Goal: Complete application form: Complete application form

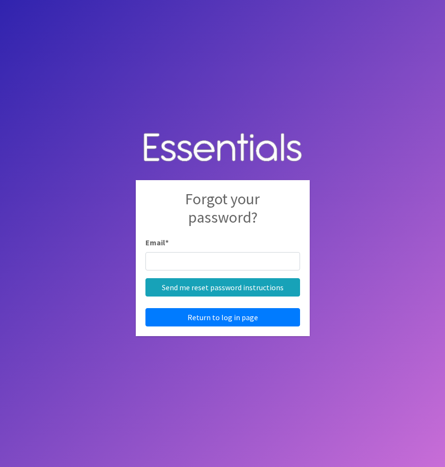
click at [178, 264] on input "Email *" at bounding box center [222, 261] width 155 height 18
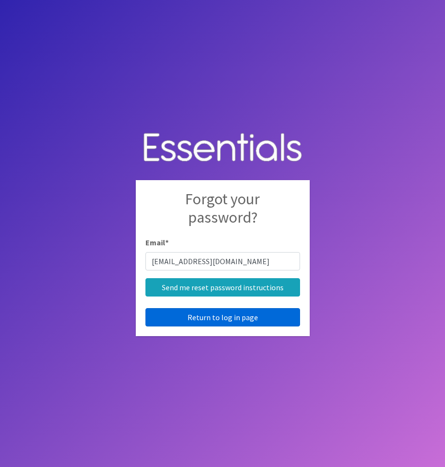
type input "[EMAIL_ADDRESS][DOMAIN_NAME]"
click at [222, 314] on link "Return to log in page" at bounding box center [222, 317] width 155 height 18
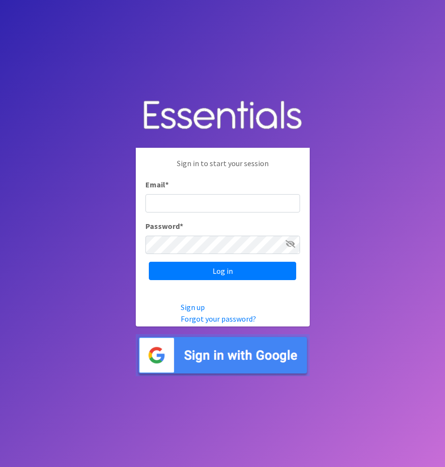
click at [176, 201] on input "Email *" at bounding box center [222, 203] width 155 height 18
type input "[EMAIL_ADDRESS][DOMAIN_NAME]"
click at [291, 243] on icon at bounding box center [290, 244] width 10 height 8
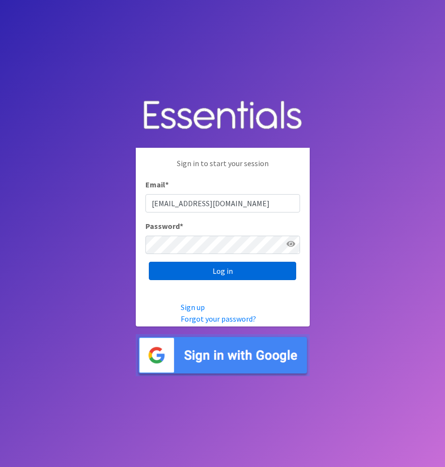
click at [235, 270] on input "Log in" at bounding box center [222, 271] width 147 height 18
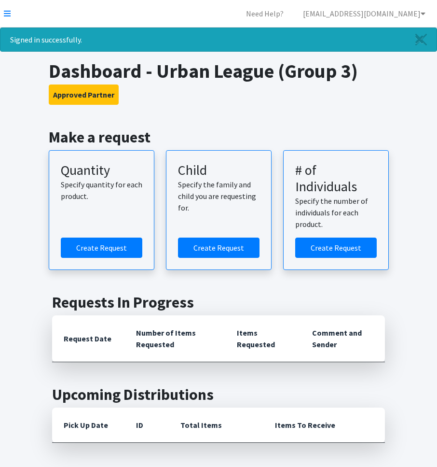
drag, startPoint x: 402, startPoint y: 248, endPoint x: 417, endPoint y: 154, distance: 95.3
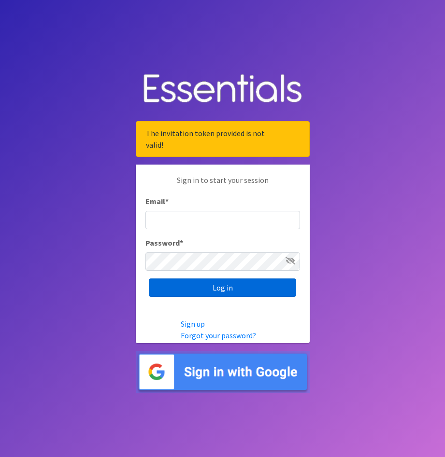
type input "[EMAIL_ADDRESS][DOMAIN_NAME]"
click at [220, 288] on input "Log in" at bounding box center [222, 288] width 147 height 18
type input "[EMAIL_ADDRESS][DOMAIN_NAME]"
click at [249, 291] on input "Log in" at bounding box center [222, 288] width 147 height 18
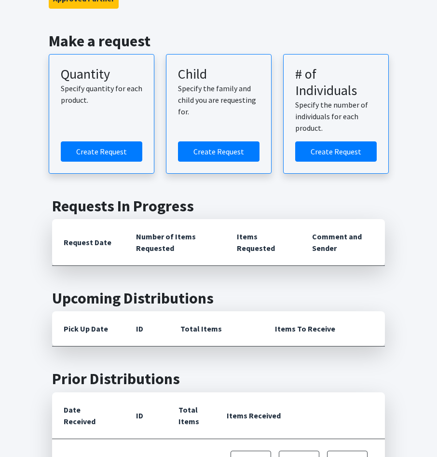
scroll to position [97, 0]
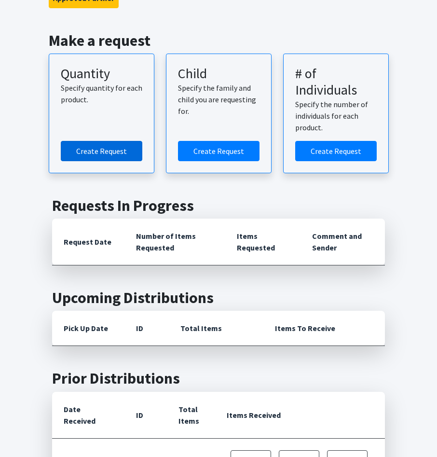
click at [95, 151] on link "Create Request" at bounding box center [102, 151] width 82 height 20
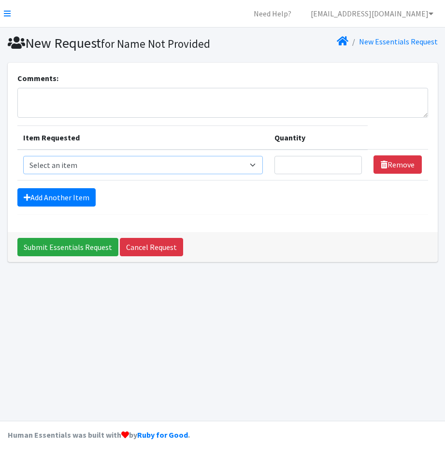
click at [257, 165] on select "Select an item Size 0/Newborn Size 1 Size 2 Size 3 Size 4 Size 5 Size 6 Size 7 …" at bounding box center [143, 165] width 240 height 18
select select "1095"
click at [23, 156] on select "Select an item Size 0/Newborn Size 1 Size 2 Size 3 Size 4 Size 5 Size 6 Size 7 …" at bounding box center [143, 165] width 240 height 18
click at [351, 161] on input "1" at bounding box center [317, 165] width 87 height 18
click at [352, 162] on input "2" at bounding box center [317, 165] width 87 height 18
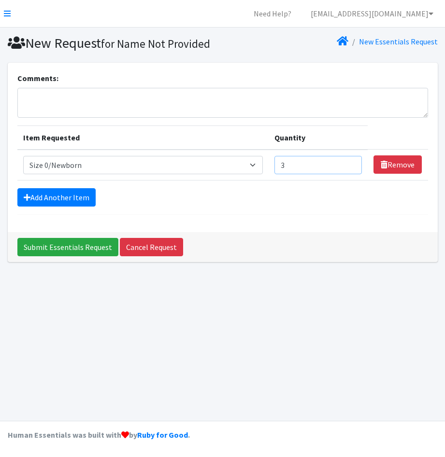
click at [352, 162] on input "3" at bounding box center [317, 165] width 87 height 18
click at [352, 162] on input "4" at bounding box center [317, 165] width 87 height 18
click at [352, 162] on input "5" at bounding box center [317, 165] width 87 height 18
click at [352, 162] on input "6" at bounding box center [317, 165] width 87 height 18
click at [352, 162] on input "7" at bounding box center [317, 165] width 87 height 18
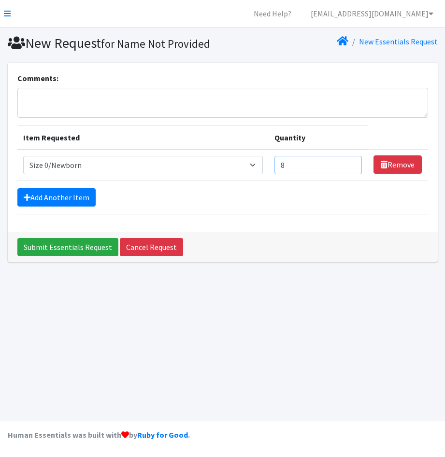
click at [352, 162] on input "8" at bounding box center [317, 165] width 87 height 18
click at [351, 162] on input "9" at bounding box center [317, 165] width 87 height 18
click at [351, 162] on input "10" at bounding box center [317, 165] width 87 height 18
type input "1"
type input "250"
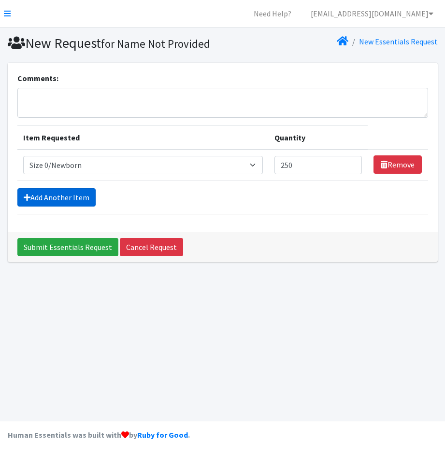
click at [72, 196] on link "Add Another Item" at bounding box center [56, 197] width 78 height 18
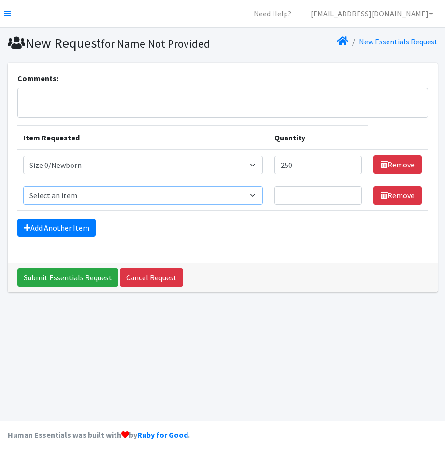
click at [257, 194] on select "Select an item Size 0/Newborn Size 1 Size 2 Size 3 Size 4 Size 5 Size 6 Size 7 …" at bounding box center [143, 195] width 240 height 18
select select "1090"
click at [23, 186] on select "Select an item Size 0/Newborn Size 1 Size 2 Size 3 Size 4 Size 5 Size 6 Size 7 …" at bounding box center [143, 195] width 240 height 18
click at [300, 191] on input "Quantity" at bounding box center [317, 195] width 87 height 18
type input "250"
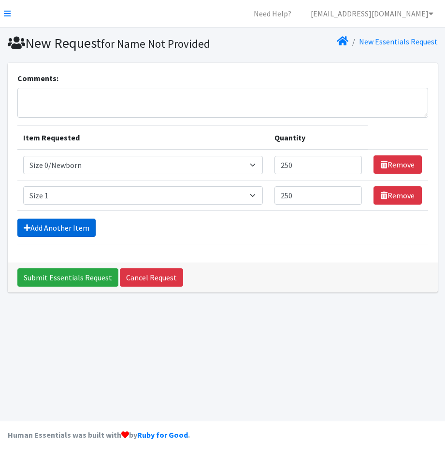
click at [63, 229] on link "Add Another Item" at bounding box center [56, 228] width 78 height 18
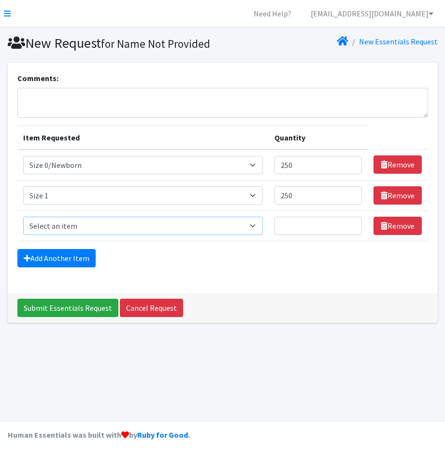
click at [255, 226] on select "Select an item Size 0/Newborn Size 1 Size 2 Size 3 Size 4 Size 5 Size 6 Size 7 …" at bounding box center [143, 226] width 240 height 18
select select "1091"
click at [23, 217] on select "Select an item Size 0/Newborn Size 1 Size 2 Size 3 Size 4 Size 5 Size 6 Size 7 …" at bounding box center [143, 226] width 240 height 18
click at [298, 226] on input "Quantity" at bounding box center [317, 226] width 87 height 18
type input "250"
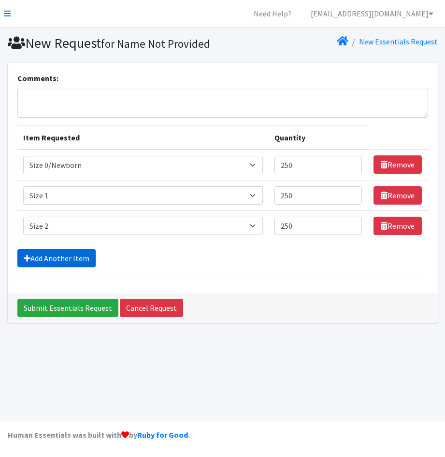
click at [58, 253] on link "Add Another Item" at bounding box center [56, 258] width 78 height 18
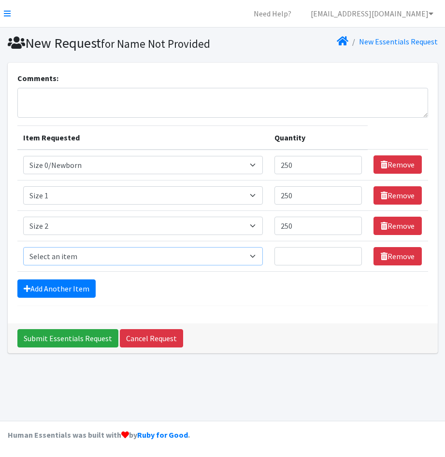
click at [259, 256] on select "Select an item Size 0/Newborn Size 1 Size 2 Size 3 Size 4 Size 5 Size 6 Size 7 …" at bounding box center [143, 256] width 240 height 18
select select "1094"
click at [23, 247] on select "Select an item Size 0/Newborn Size 1 Size 2 Size 3 Size 4 Size 5 Size 6 Size 7 …" at bounding box center [143, 256] width 240 height 18
click at [310, 256] on input "Quantity" at bounding box center [317, 256] width 87 height 18
type input "250"
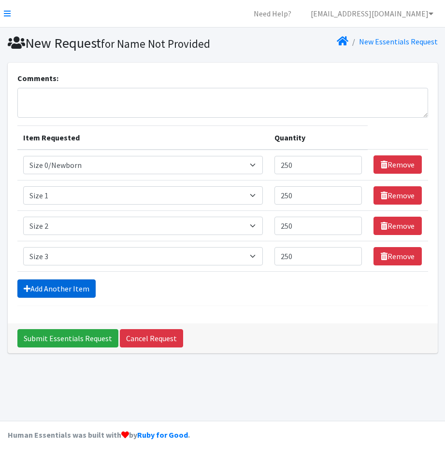
click at [67, 285] on link "Add Another Item" at bounding box center [56, 289] width 78 height 18
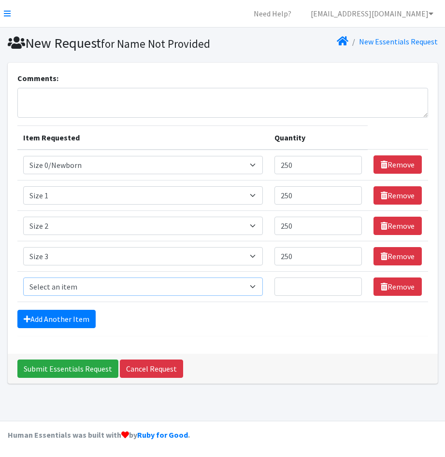
click at [259, 286] on select "Select an item Size 0/Newborn Size 1 Size 2 Size 3 Size 4 Size 5 Size 6 Size 7 …" at bounding box center [143, 287] width 240 height 18
select select "1097"
click at [23, 278] on select "Select an item Size 0/Newborn Size 1 Size 2 Size 3 Size 4 Size 5 Size 6 Size 7 …" at bounding box center [143, 287] width 240 height 18
click at [296, 285] on input "Quantity" at bounding box center [317, 287] width 87 height 18
type input "250"
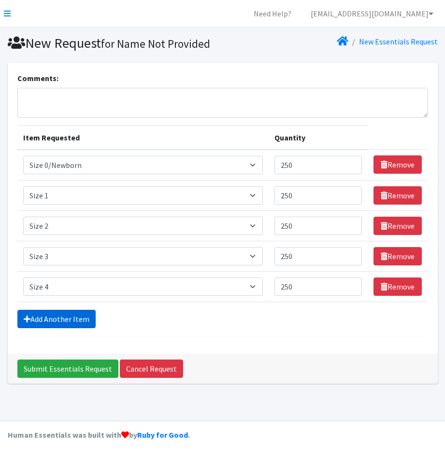
click at [44, 317] on link "Add Another Item" at bounding box center [56, 319] width 78 height 18
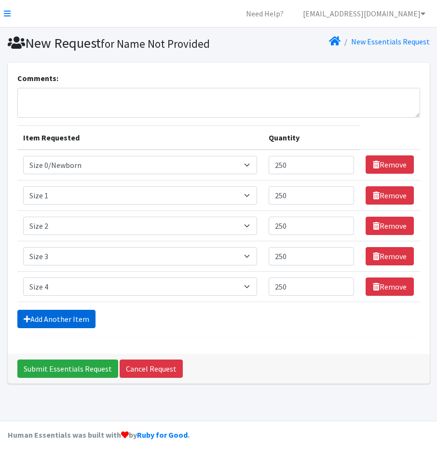
scroll to position [17, 0]
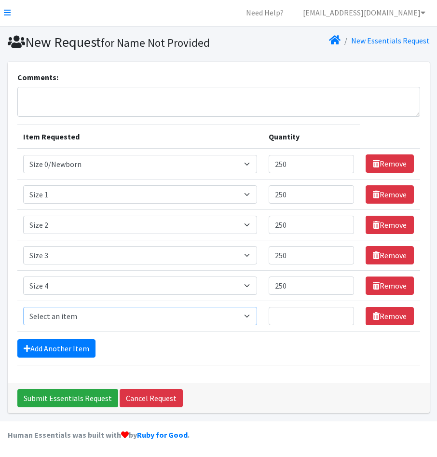
click at [248, 314] on select "Select an item Size 0/Newborn Size 1 Size 2 Size 3 Size 4 Size 5 Size 6 Size 7 …" at bounding box center [140, 316] width 234 height 18
select select "1098"
click at [23, 307] on select "Select an item Size 0/Newborn Size 1 Size 2 Size 3 Size 4 Size 5 Size 6 Size 7 …" at bounding box center [140, 316] width 234 height 18
click at [302, 313] on input "Quantity" at bounding box center [312, 316] width 86 height 18
type input "250"
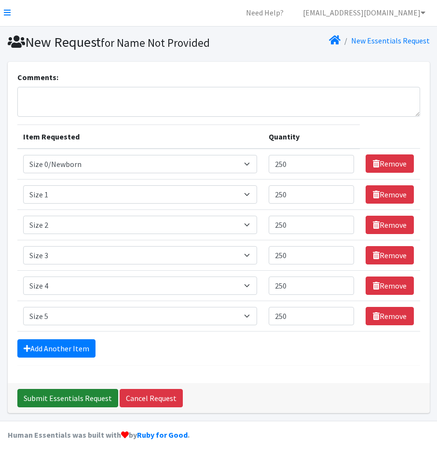
click at [87, 397] on input "Submit Essentials Request" at bounding box center [67, 398] width 101 height 18
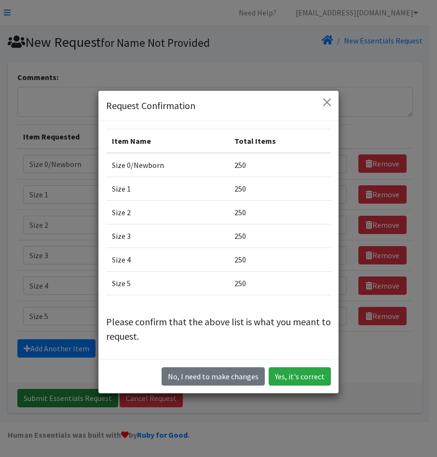
scroll to position [1, 0]
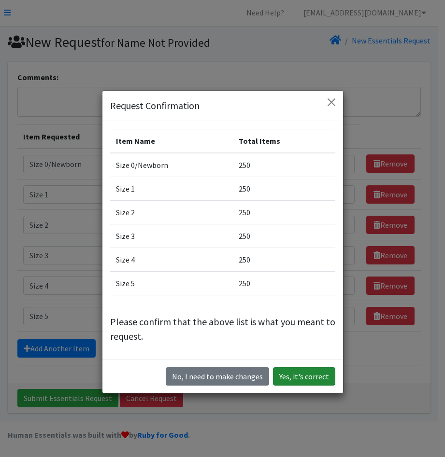
click at [293, 376] on button "Yes, it's correct" at bounding box center [304, 376] width 62 height 18
